Goal: Check status: Check status

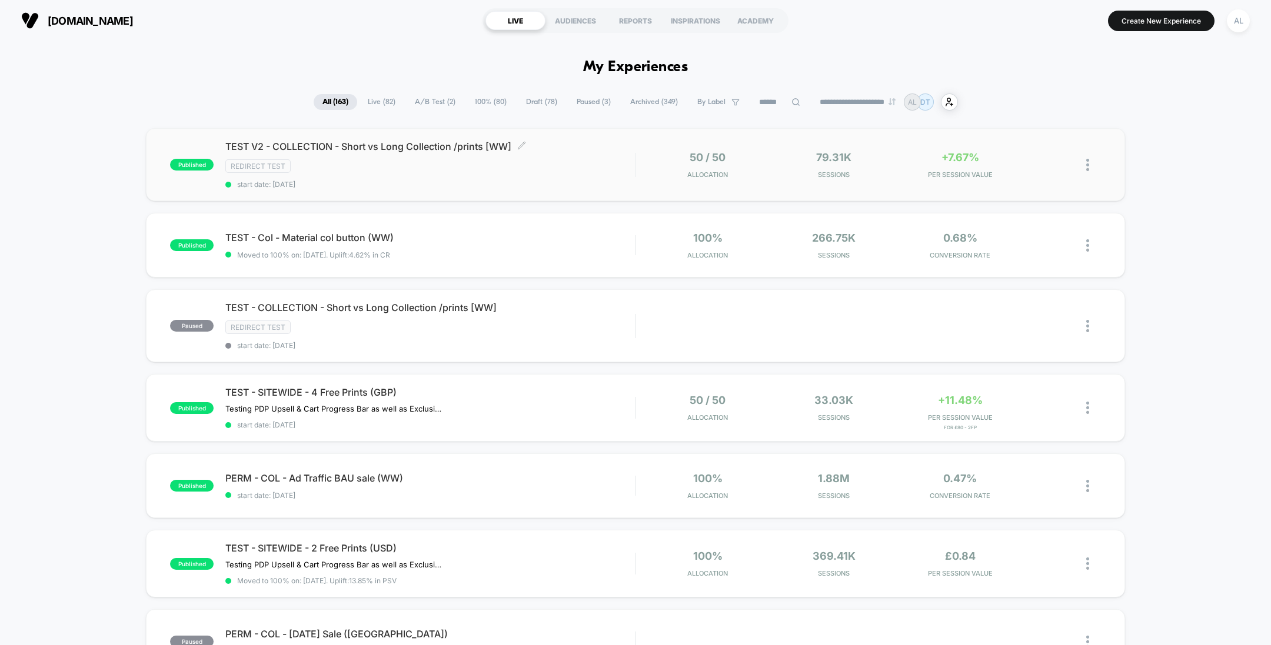
click at [491, 172] on div "TEST V2 - COLLECTION - Short vs Long Collection /prints [WW] Click to edit expe…" at bounding box center [429, 165] width 409 height 48
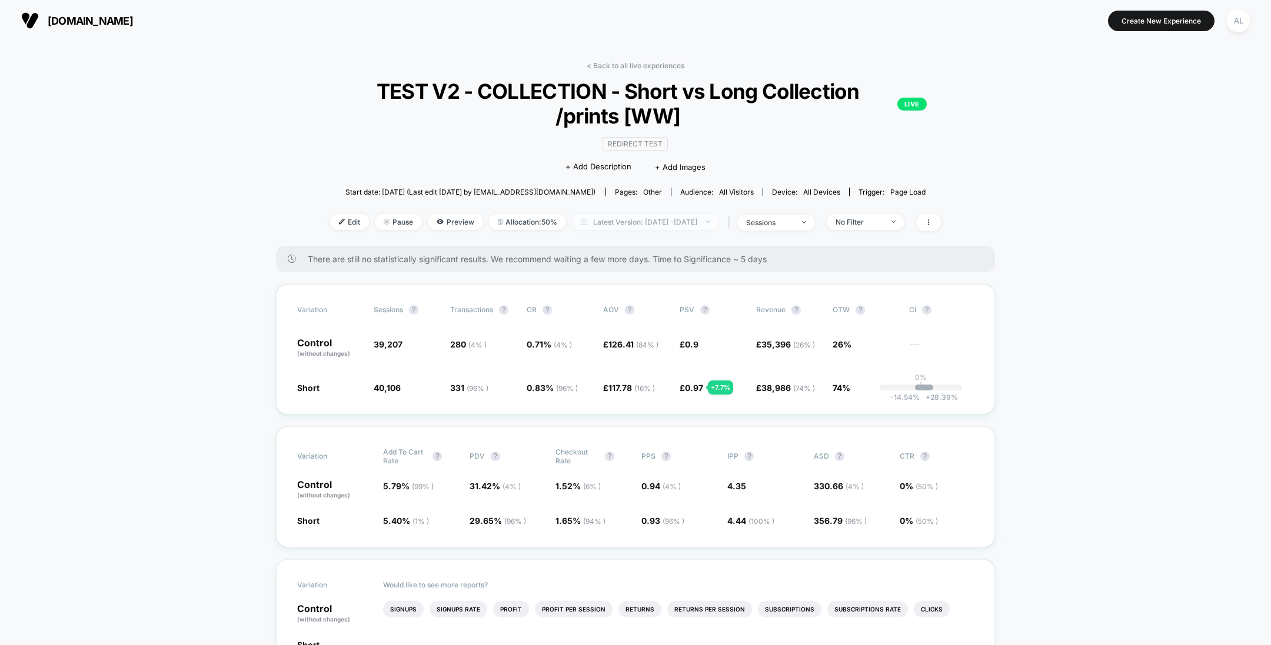
click at [594, 228] on span "Latest Version: [DATE] - [DATE]" at bounding box center [645, 222] width 147 height 16
select select "*"
select select "****"
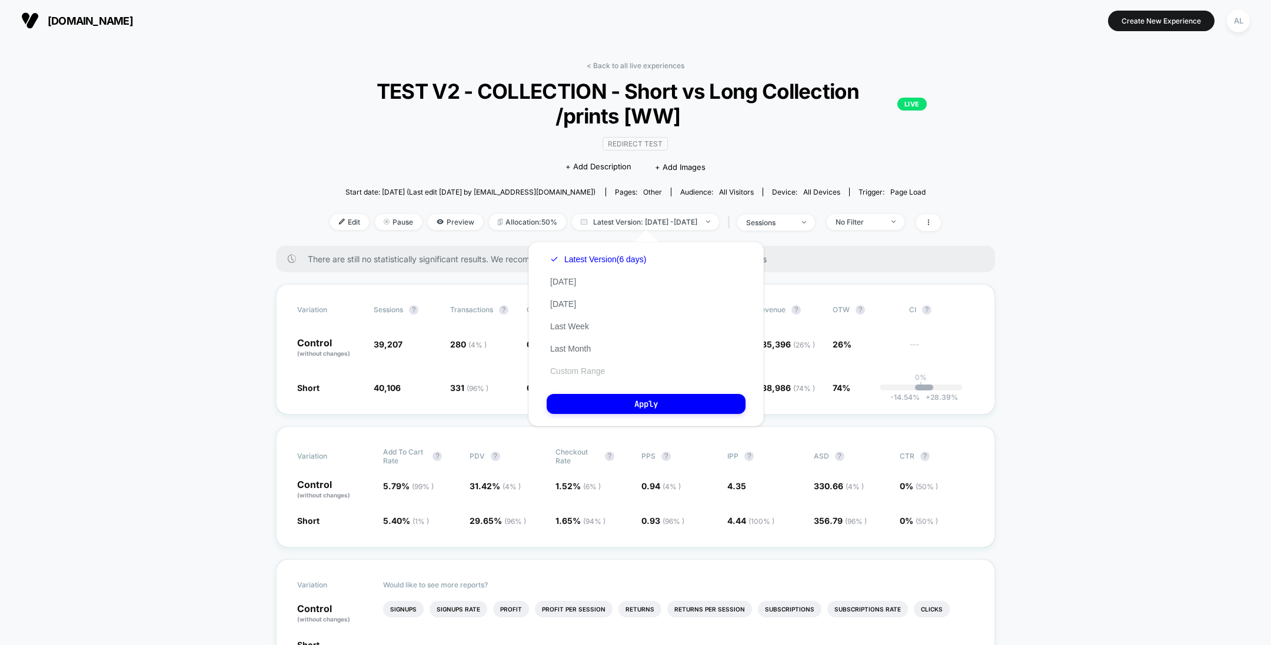
click at [588, 369] on button "Custom Range" at bounding box center [578, 371] width 62 height 11
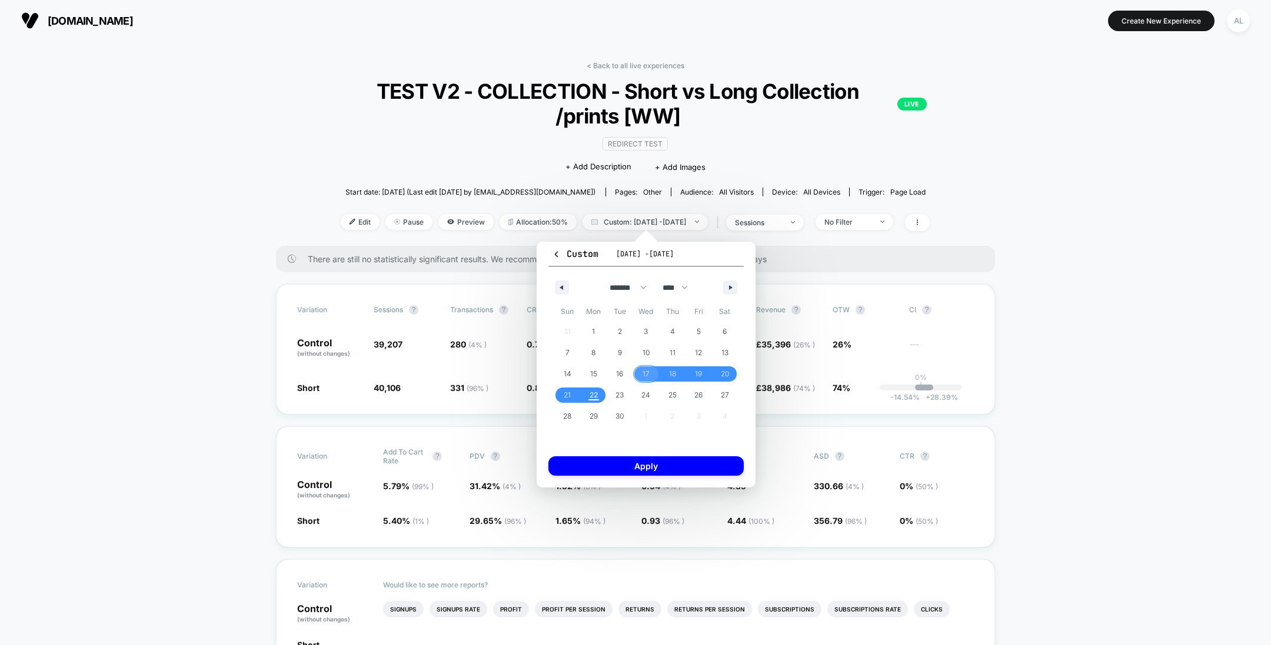
click at [648, 374] on span "17" at bounding box center [645, 374] width 7 height 21
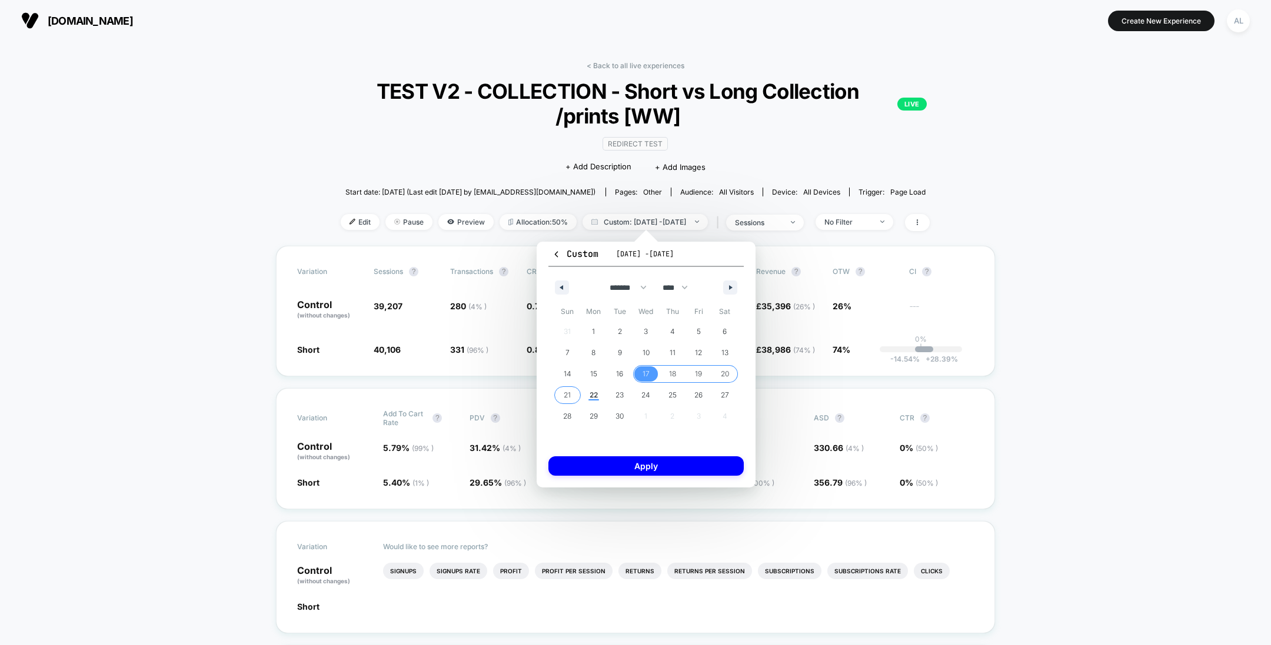
click at [569, 394] on span "21" at bounding box center [567, 395] width 7 height 21
click at [635, 469] on button "Apply" at bounding box center [645, 466] width 195 height 19
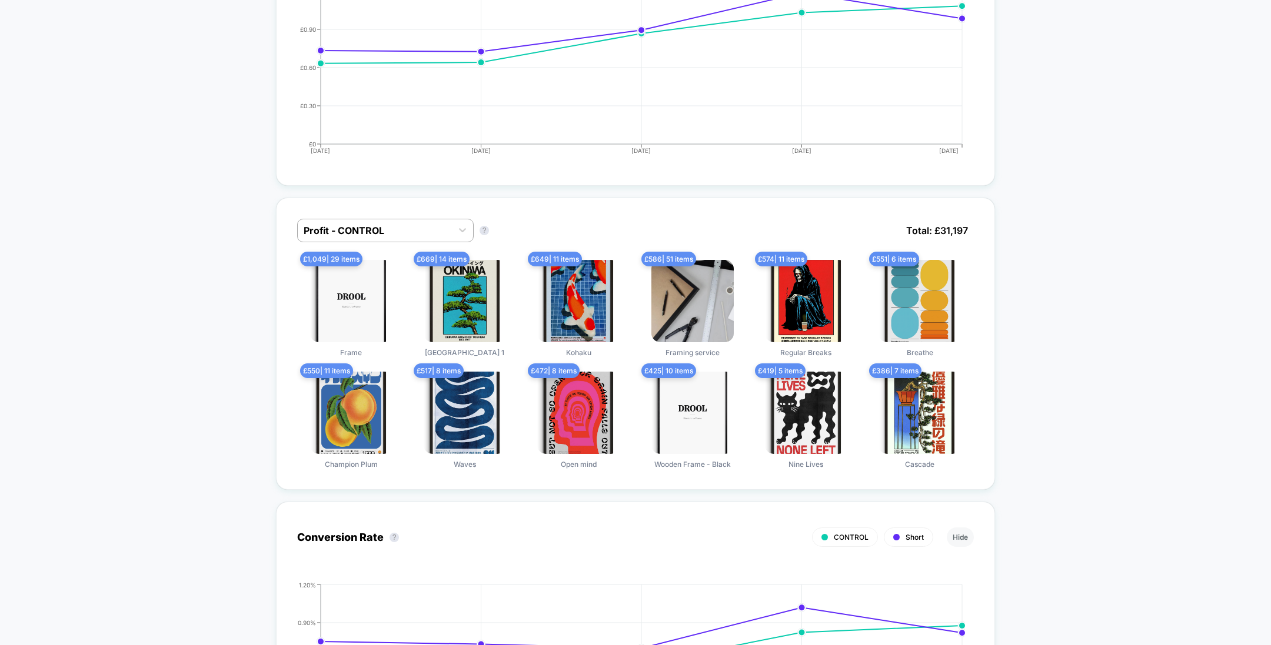
scroll to position [756, 0]
